Goal: Find specific page/section: Find specific page/section

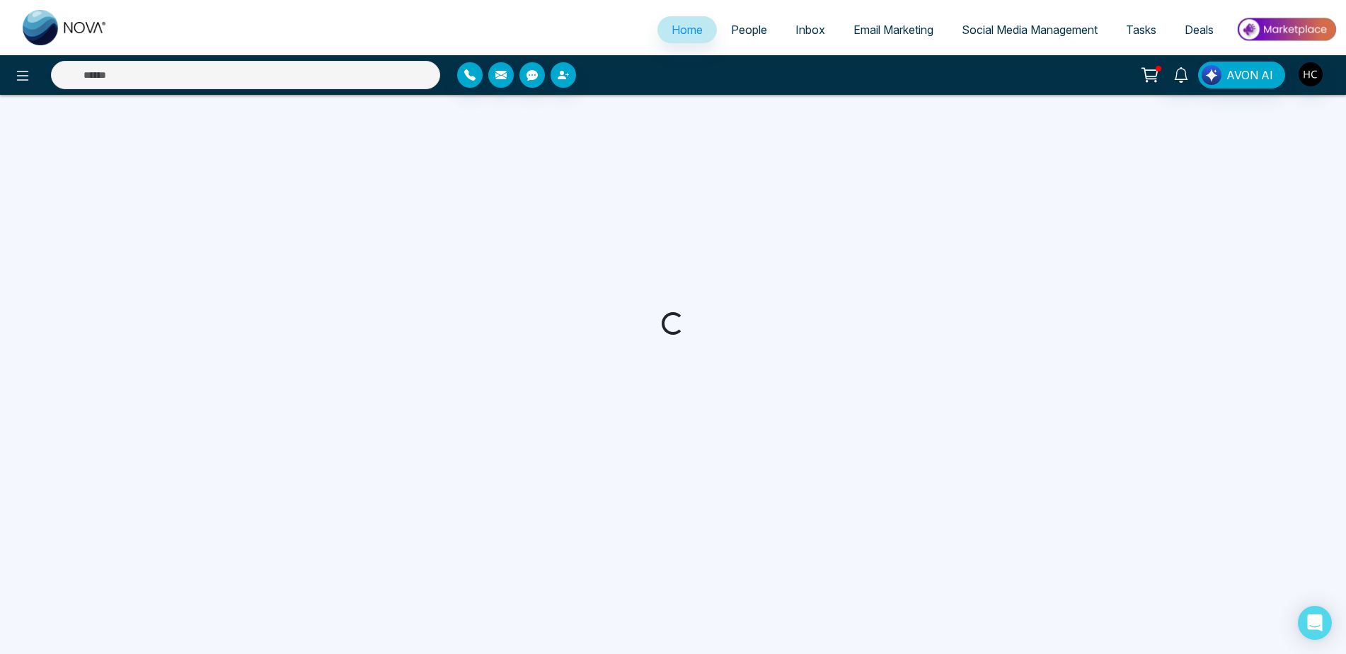
select select "*"
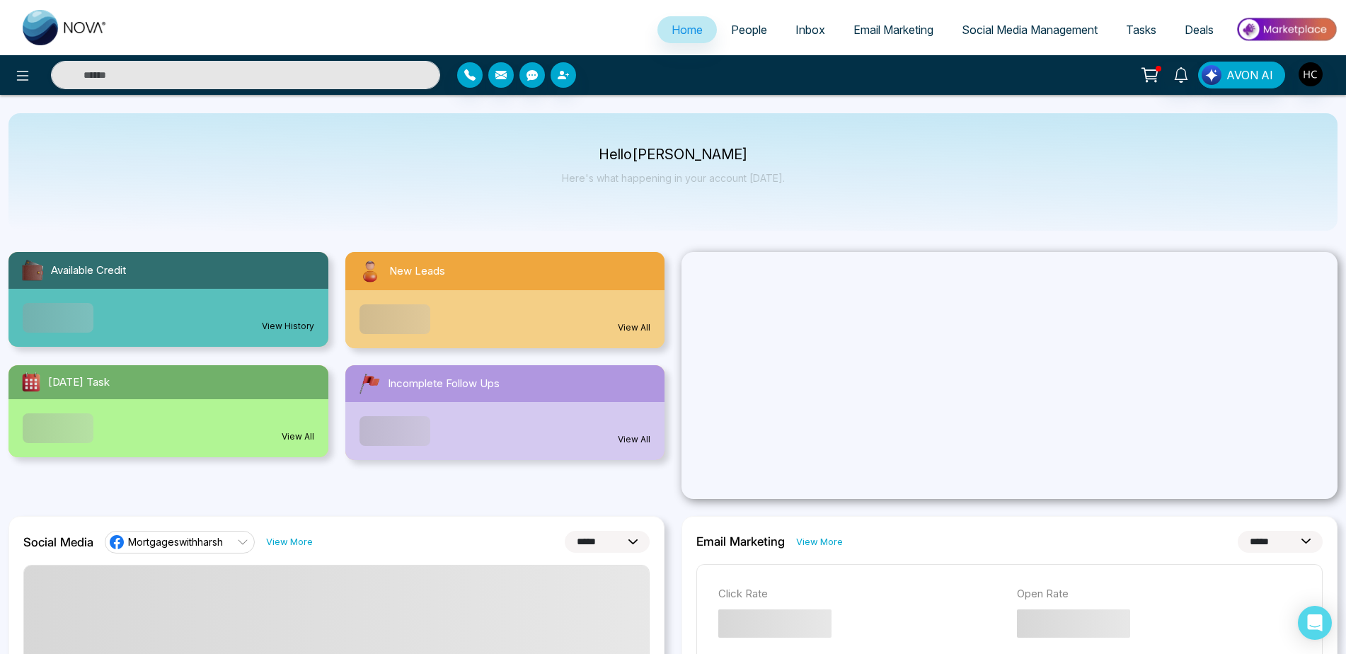
click at [743, 27] on span "People" at bounding box center [749, 30] width 36 height 14
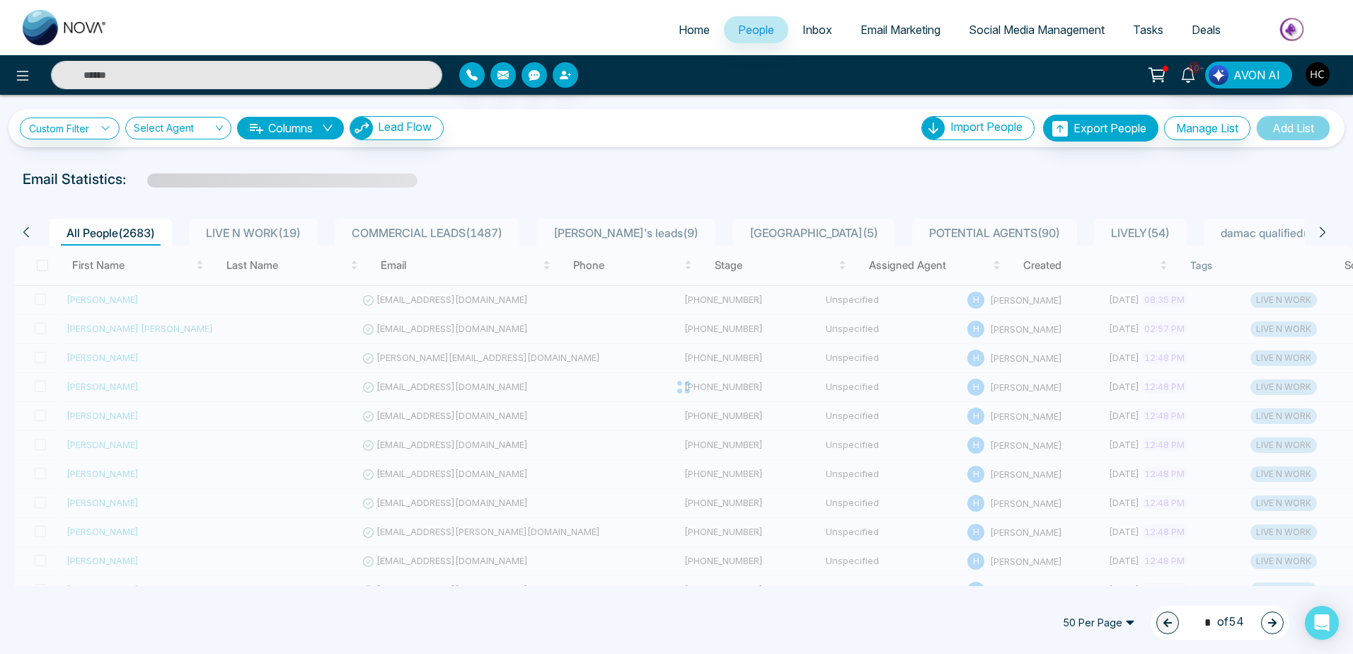
click at [276, 234] on span "LIVE N WORK ( 19 )" at bounding box center [253, 233] width 106 height 14
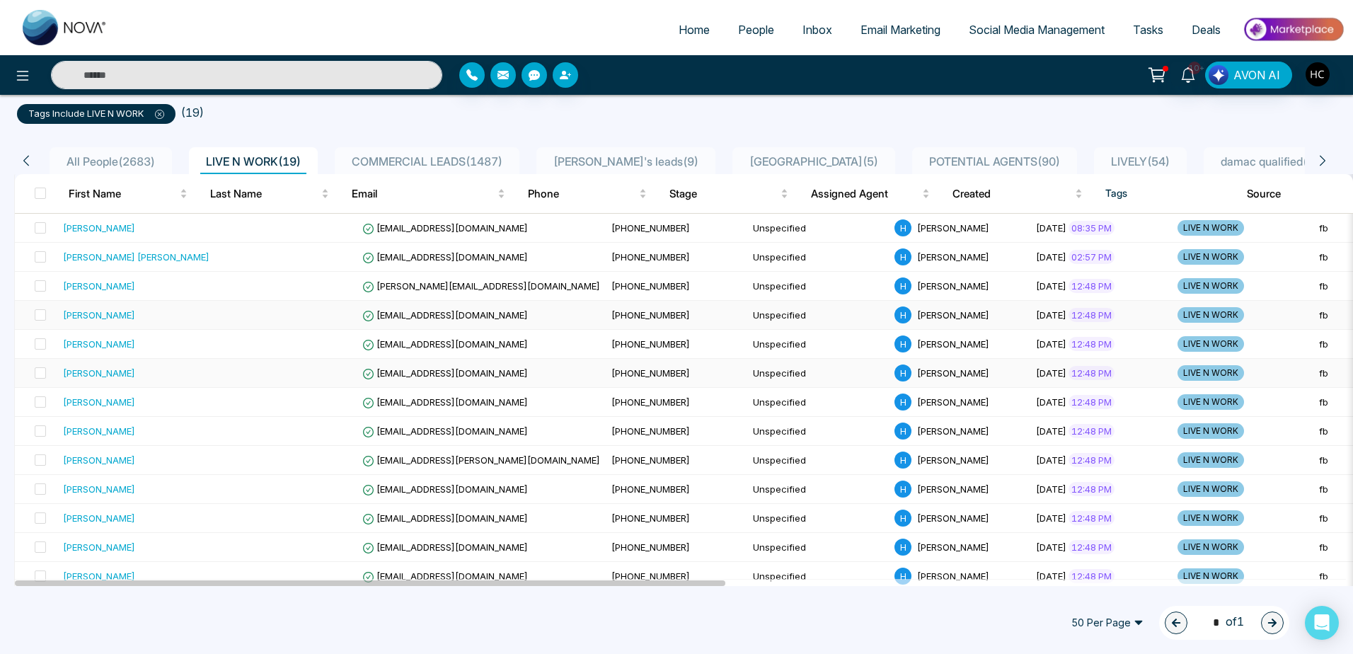
scroll to position [71, 0]
